Goal: Task Accomplishment & Management: Manage account settings

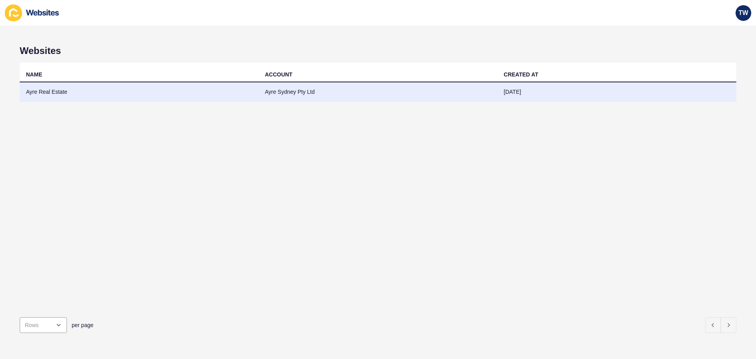
click at [57, 89] on td "Ayre Real Estate" at bounding box center [139, 91] width 239 height 19
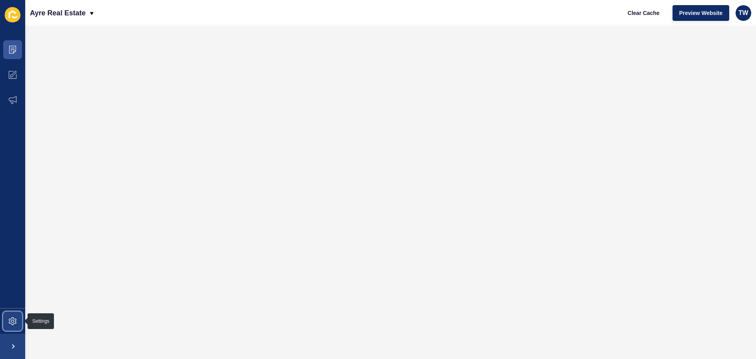
click at [13, 322] on icon at bounding box center [13, 321] width 8 height 8
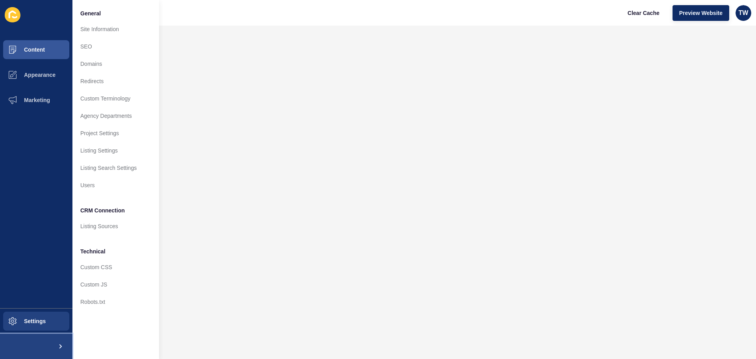
click at [59, 344] on span at bounding box center [59, 345] width 25 height 25
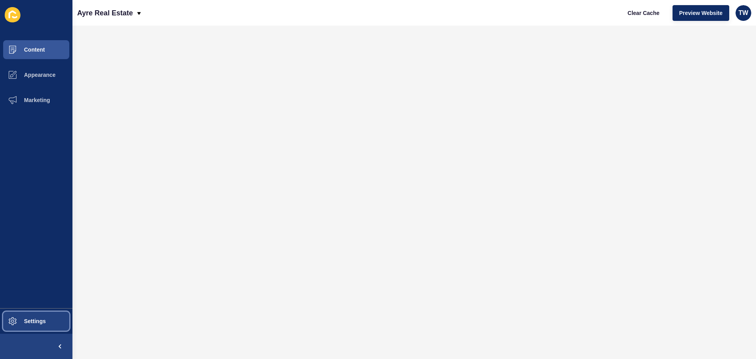
click at [46, 320] on span "Settings" at bounding box center [22, 321] width 47 height 6
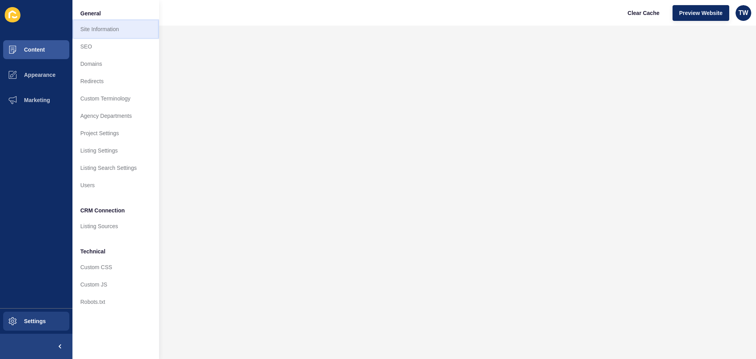
click at [126, 27] on link "Site Information" at bounding box center [115, 28] width 87 height 17
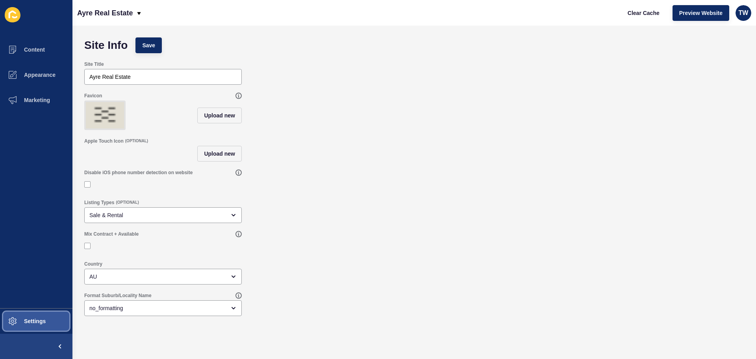
click at [44, 326] on button "Settings" at bounding box center [36, 320] width 72 height 25
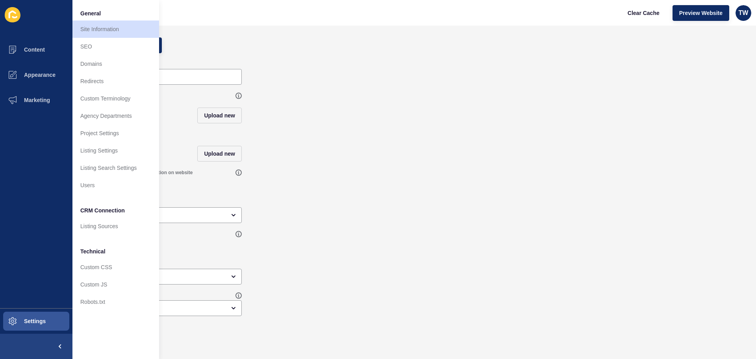
click at [11, 15] on icon at bounding box center [13, 14] width 16 height 15
